Goal: Use online tool/utility: Utilize a website feature to perform a specific function

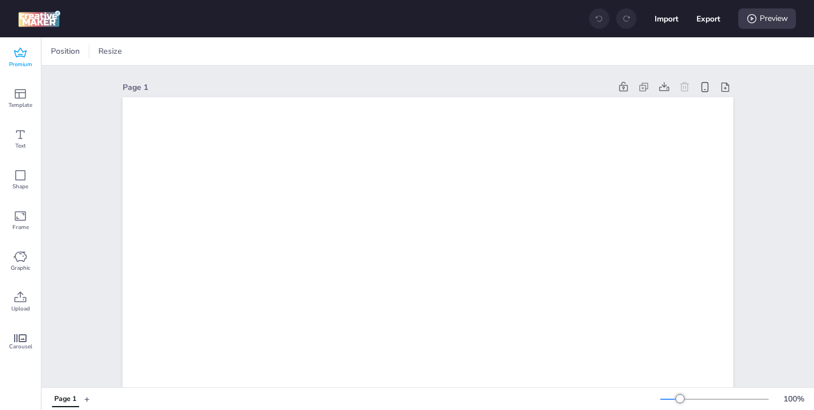
click at [15, 58] on icon at bounding box center [21, 53] width 14 height 14
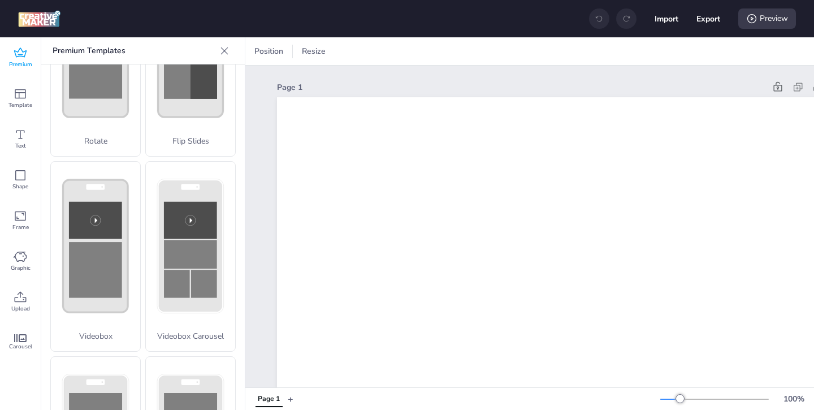
scroll to position [333, 0]
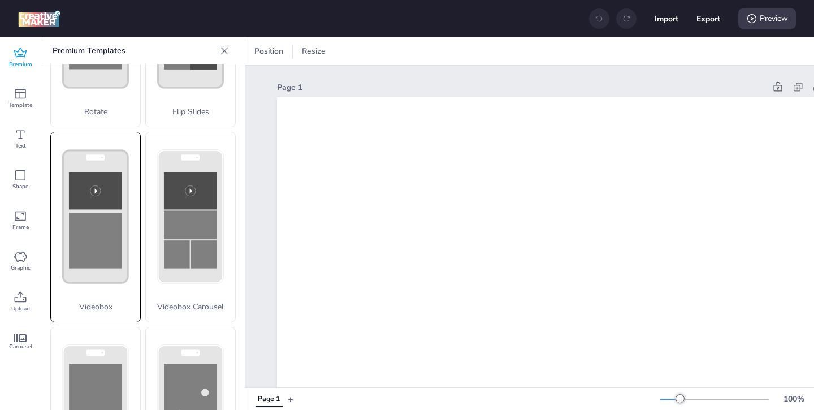
click at [131, 253] on icon at bounding box center [95, 216] width 89 height 169
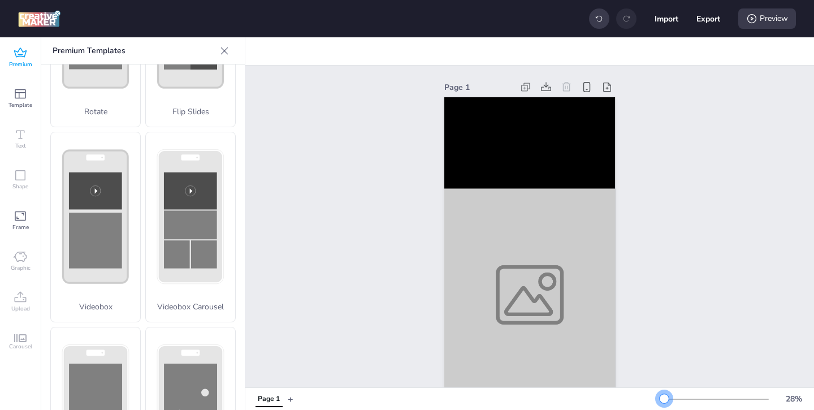
drag, startPoint x: 683, startPoint y: 398, endPoint x: 665, endPoint y: 399, distance: 18.1
click at [665, 399] on div at bounding box center [664, 398] width 9 height 9
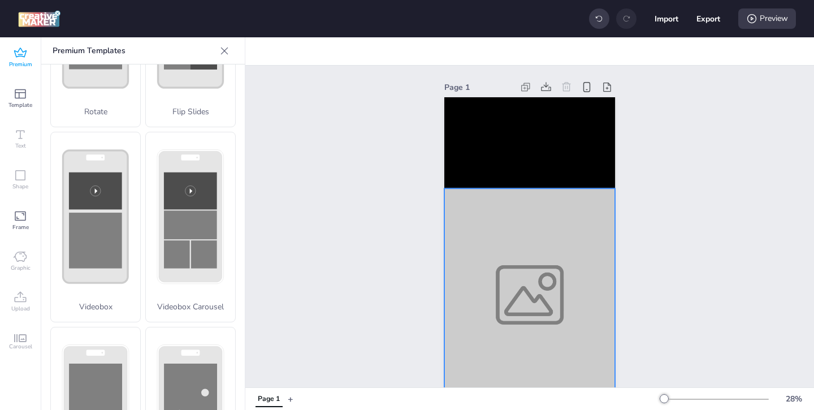
click at [546, 323] on div at bounding box center [530, 294] width 171 height 213
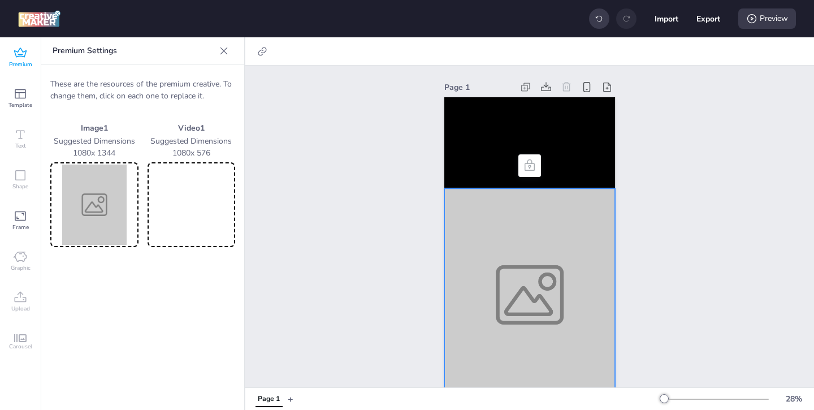
click at [94, 199] on img at bounding box center [95, 205] width 84 height 80
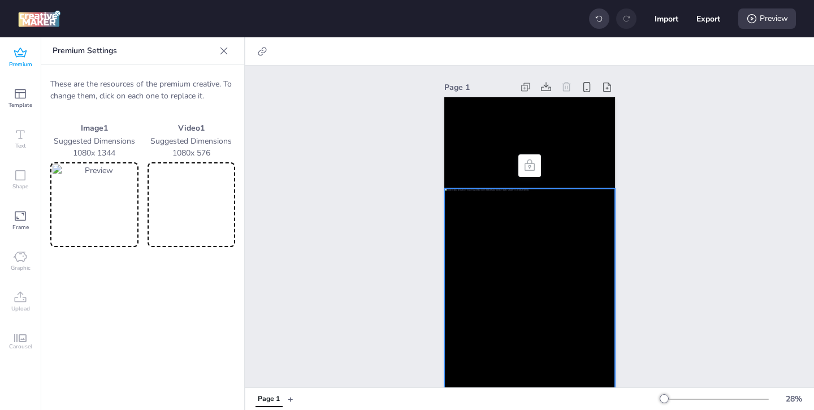
click at [221, 214] on video at bounding box center [192, 205] width 84 height 80
click at [219, 205] on video at bounding box center [192, 205] width 84 height 80
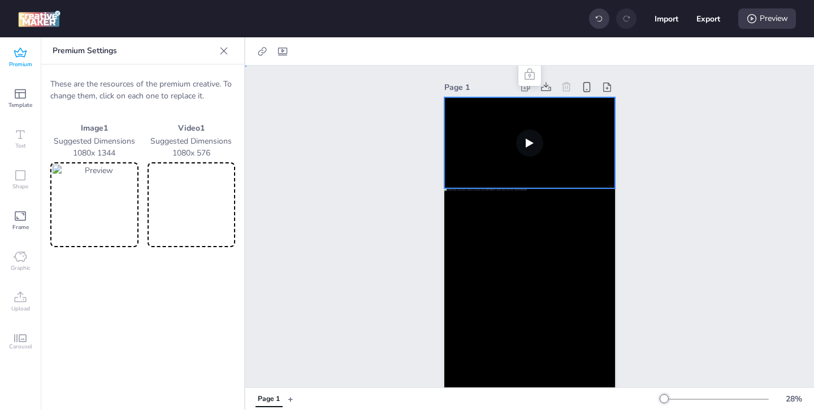
click at [489, 157] on video at bounding box center [530, 142] width 171 height 91
click at [278, 45] on div at bounding box center [283, 51] width 16 height 18
select select "contain"
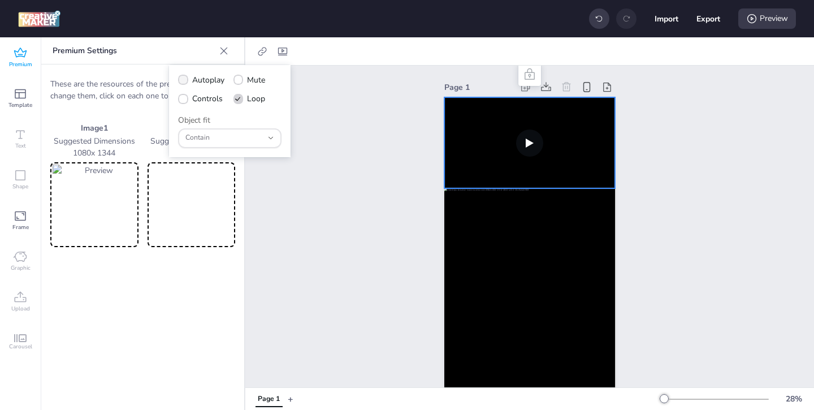
click at [186, 83] on span at bounding box center [183, 80] width 10 height 10
click at [185, 83] on input "Autoplay" at bounding box center [181, 84] width 7 height 7
checkbox input "true"
click at [185, 102] on span at bounding box center [183, 99] width 10 height 10
click at [185, 102] on input "Controls" at bounding box center [181, 103] width 7 height 7
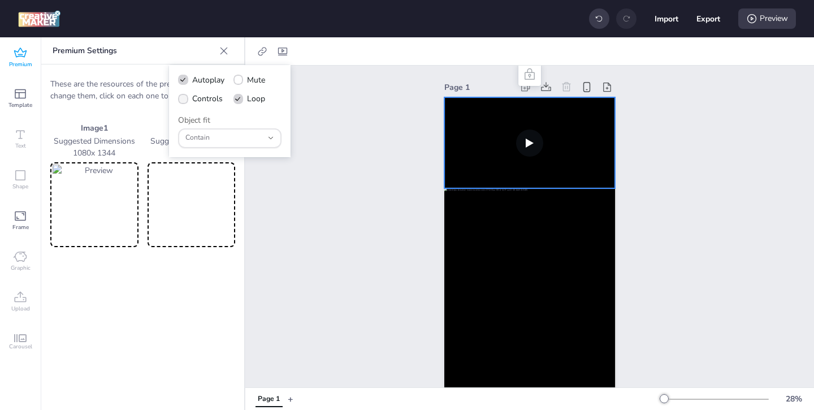
checkbox input "true"
click at [766, 26] on div "Preview" at bounding box center [768, 18] width 58 height 20
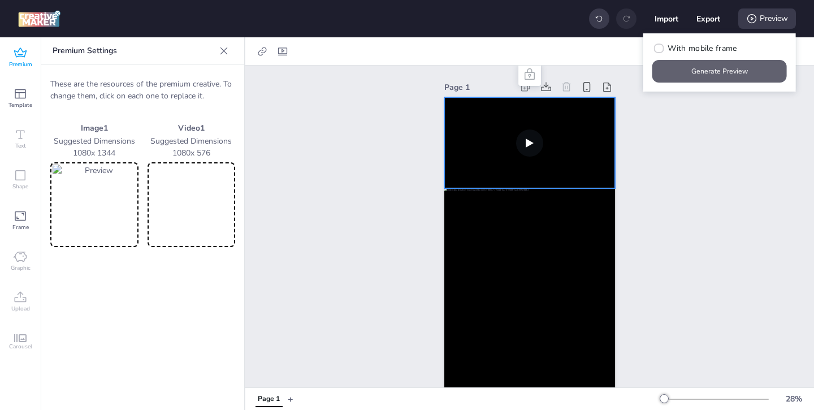
click at [708, 77] on button "Generate Preview" at bounding box center [720, 71] width 135 height 23
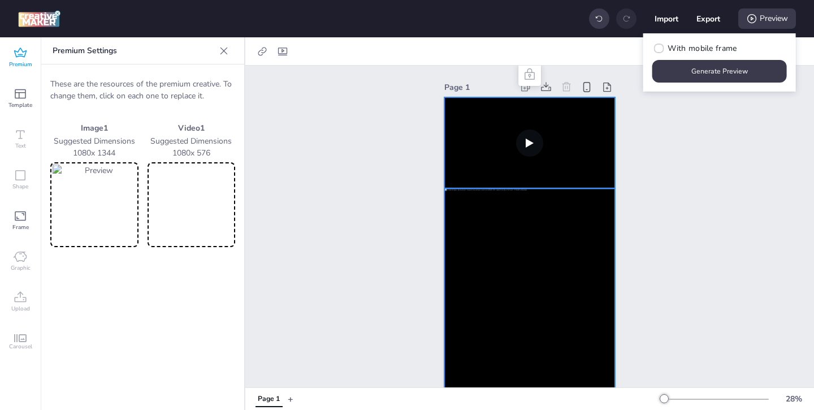
click at [489, 241] on div at bounding box center [530, 294] width 171 height 213
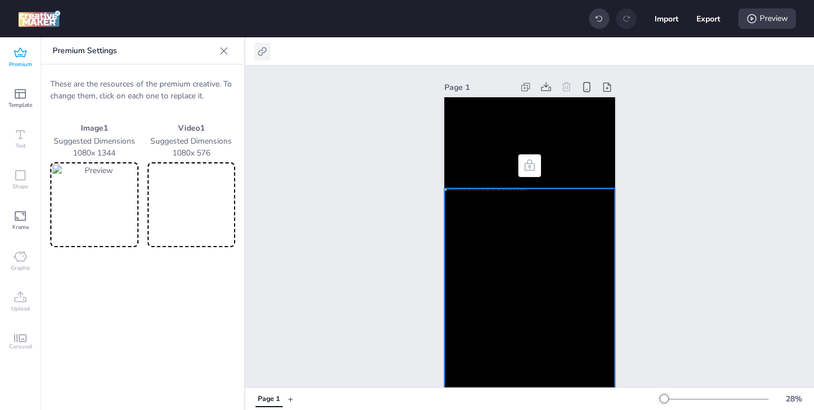
click at [264, 53] on icon at bounding box center [262, 51] width 11 height 11
click at [152, 79] on icon at bounding box center [149, 80] width 8 height 6
click at [150, 81] on input "Activate hyperlink" at bounding box center [146, 84] width 7 height 7
checkbox input "true"
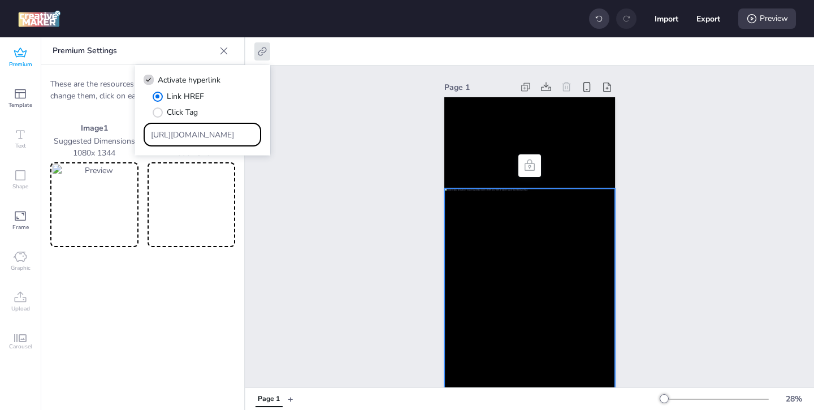
drag, startPoint x: 224, startPoint y: 133, endPoint x: 191, endPoint y: 104, distance: 44.1
click at [193, 106] on div "Link HREF Click Tag [URL][DOMAIN_NAME]" at bounding box center [203, 118] width 118 height 56
paste input "[URL][DOMAIN_NAME]"
type input "[URL][DOMAIN_NAME]"
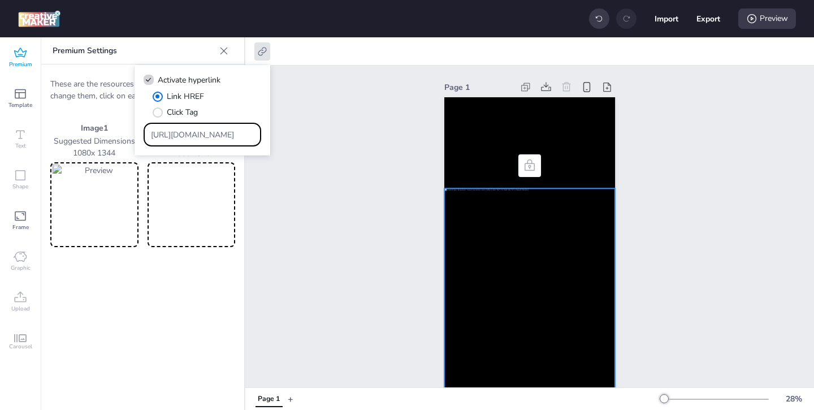
click at [356, 246] on div "Page 1" at bounding box center [529, 241] width 569 height 350
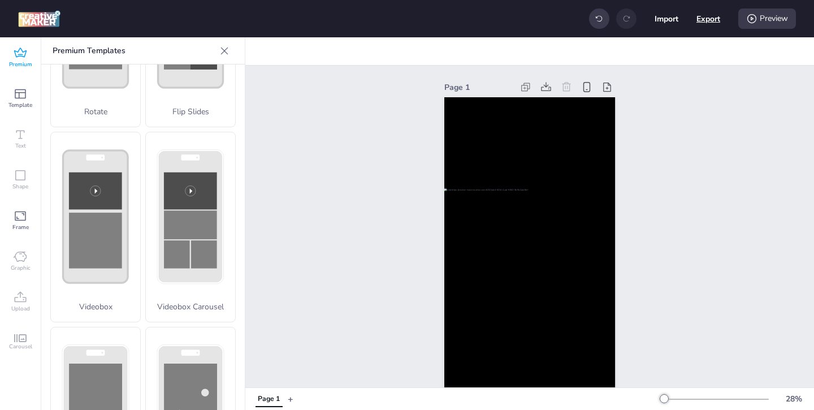
click at [713, 20] on button "Export" at bounding box center [709, 19] width 24 height 24
select select "html"
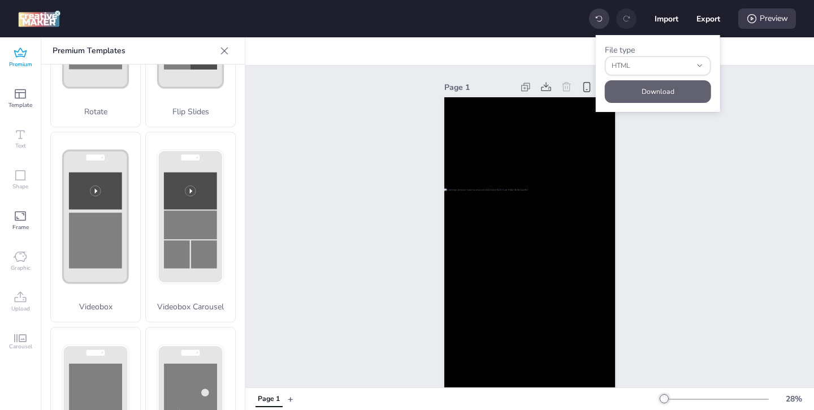
click at [684, 82] on button "Download" at bounding box center [658, 91] width 106 height 23
